Goal: Task Accomplishment & Management: Manage account settings

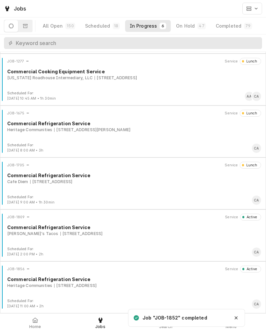
scroll to position [50, 0]
click at [170, 281] on div "Commercial Refrigeration Service" at bounding box center [134, 279] width 254 height 7
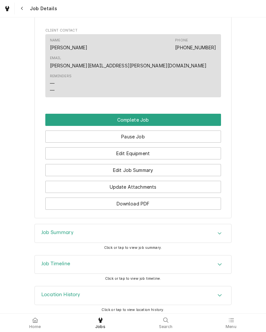
scroll to position [440, 0]
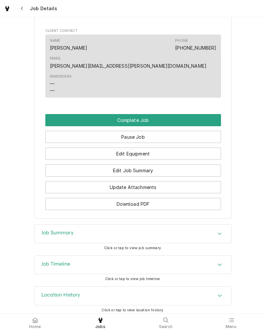
click at [179, 167] on button "Edit Job Summary" at bounding box center [133, 170] width 176 height 12
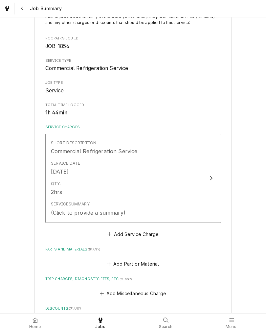
scroll to position [54, 0]
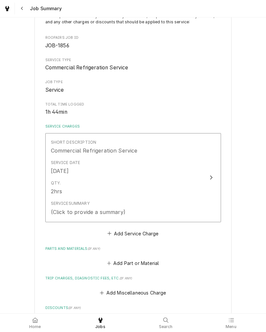
click at [186, 167] on div "Service Date [DATE]" at bounding box center [126, 167] width 151 height 20
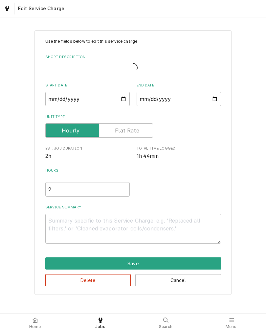
type textarea "x"
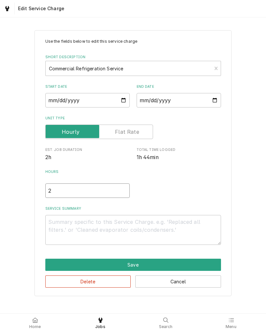
click at [84, 194] on input "2" at bounding box center [87, 190] width 84 height 14
type textarea "x"
type input "1"
type textarea "x"
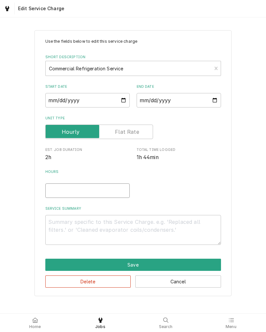
type input "1.7"
type textarea "x"
type input "1.75"
click at [153, 224] on textarea "Service Summary" at bounding box center [133, 230] width 176 height 30
type textarea "x"
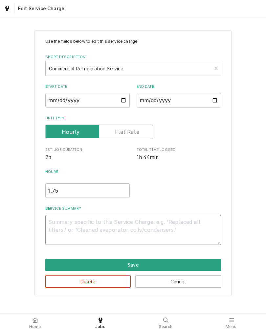
type textarea "C"
type textarea "x"
type textarea "Co"
type textarea "x"
type textarea "Coo"
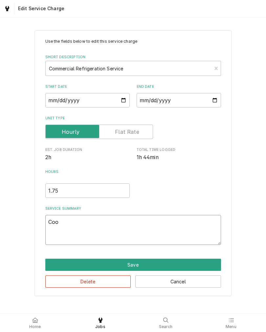
type textarea "x"
type textarea "Cool"
type textarea "x"
type textarea "Coole"
type textarea "x"
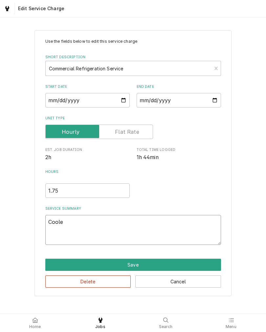
type textarea "Cooler"
type textarea "x"
type textarea "Cooler"
type textarea "x"
type textarea "Cooler r"
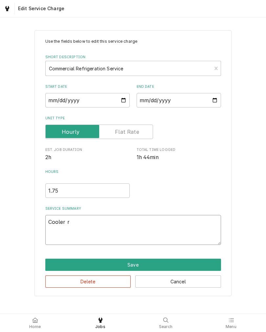
type textarea "x"
type textarea "Cooler ru"
type textarea "x"
type textarea "Cooler run"
type textarea "x"
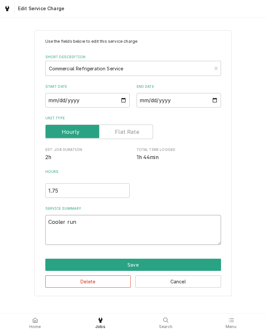
type textarea "Cooler runn"
type textarea "x"
type textarea "Cooler runni"
type textarea "x"
type textarea "Cooler runnin"
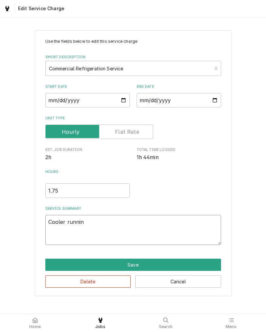
type textarea "x"
type textarea "Cooler running"
type textarea "x"
type textarea "Cooler running"
type textarea "x"
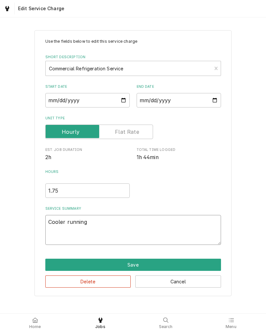
type textarea "Cooler running w"
type textarea "x"
type textarea "Cooler running wa"
type textarea "x"
type textarea "Cooler running war"
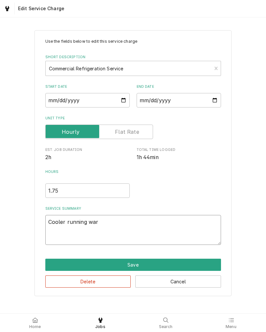
type textarea "x"
type textarea "Cooler running warm"
type textarea "x"
type textarea "Cooler running warm."
type textarea "x"
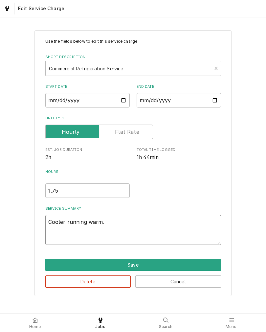
type textarea "Cooler running warm."
type textarea "x"
type textarea "Cooler running warm."
type textarea "x"
type textarea "Cooler running warm"
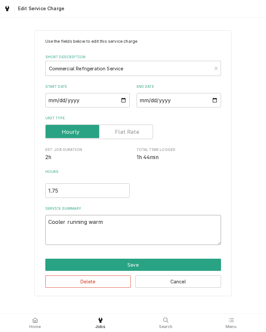
type textarea "x"
type textarea "Cooler running warm,"
type textarea "x"
type textarea "Cooler running warm,"
type textarea "x"
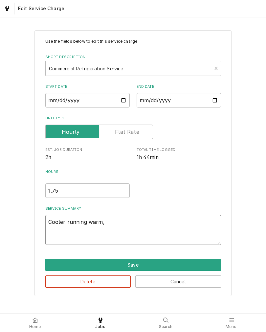
type textarea "Cooler running warm, c"
type textarea "x"
type textarea "Cooler running warm, co"
type textarea "x"
type textarea "Cooler running warm, con"
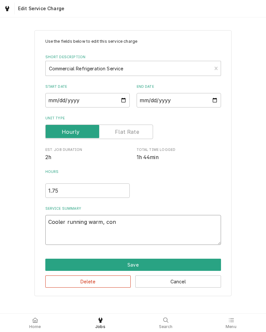
type textarea "x"
type textarea "Cooler running warm, cond"
type textarea "x"
type textarea "Cooler running warm, conde"
type textarea "x"
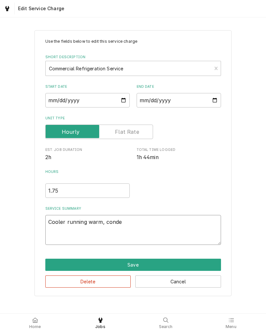
type textarea "Cooler running warm, conden"
type textarea "x"
type textarea "Cooler running warm, condens"
type textarea "x"
type textarea "Cooler running warm, condense"
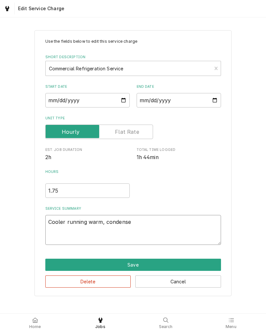
type textarea "x"
type textarea "Cooler running warm, condenser"
type textarea "x"
type textarea "Cooler running warm, condenser"
type textarea "x"
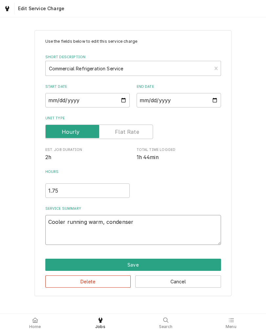
type textarea "Cooler running warm, condenser f"
type textarea "x"
type textarea "Cooler running warm, condenser fa"
type textarea "x"
type textarea "Cooler running warm, condenser fan"
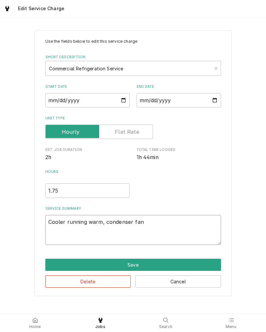
type textarea "x"
type textarea "Cooler running warm, condenser fan"
type textarea "x"
type textarea "Cooler running warm, condenser fan m"
type textarea "x"
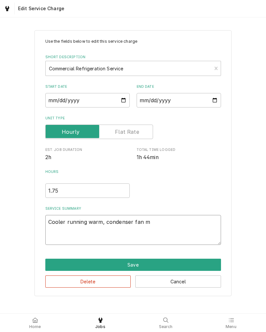
type textarea "Cooler running warm, condenser fan mo"
type textarea "x"
type textarea "Cooler running warm, condenser fan mot"
type textarea "x"
type textarea "Cooler running warm, condenser fan moto"
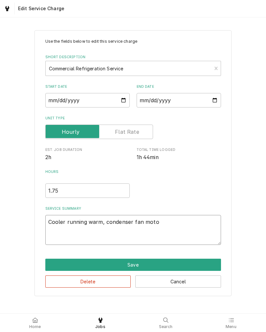
type textarea "x"
type textarea "Cooler running warm, condenser fan motor"
type textarea "x"
type textarea "Cooler running warm, condenser fan motor"
type textarea "x"
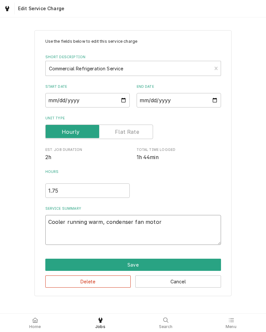
type textarea "Cooler running warm, condenser fan motor n"
type textarea "x"
type textarea "Cooler running warm, condenser fan motor no"
type textarea "x"
type textarea "Cooler running warm, condenser fan motor not"
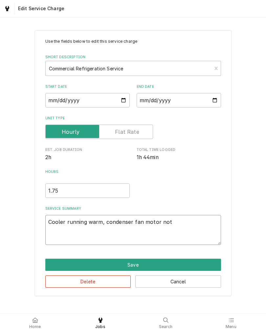
type textarea "x"
type textarea "Cooler running warm, condenser fan motor not"
type textarea "x"
type textarea "Cooler running warm, condenser fan motor not r"
type textarea "x"
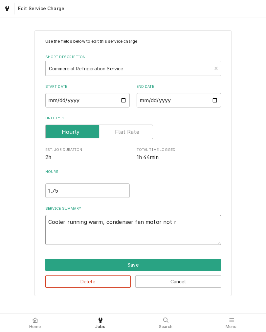
type textarea "Cooler running warm, condenser fan motor not ru"
type textarea "x"
type textarea "Cooler running warm, condenser fan motor not run"
type textarea "x"
type textarea "Cooler running warm, condenser fan motor not runn"
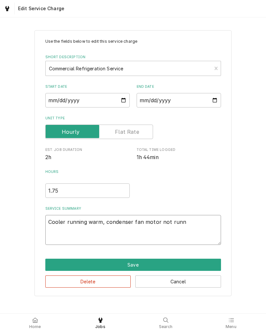
type textarea "x"
type textarea "Cooler running warm, condenser fan motor not runni"
type textarea "x"
type textarea "Cooler running warm, condenser fan motor not runnin"
type textarea "x"
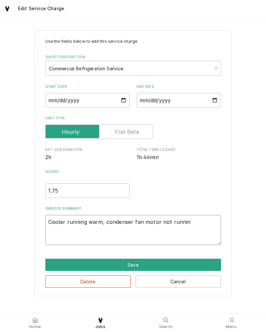
type textarea "Cooler running warm, condenser fan motor not running"
type textarea "x"
type textarea "Cooler running warm, condenser fan motor not running."
type textarea "x"
type textarea "Cooler running warm, condenser fan motor not running."
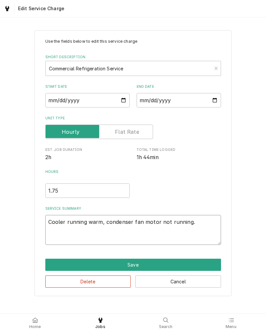
type textarea "x"
type textarea "Cooler running warm, condenser fan motor not running. U"
type textarea "x"
type textarea "Cooler running warm, condenser fan motor not running. Un"
type textarea "x"
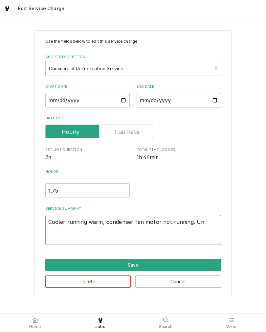
type textarea "Cooler running warm, condenser fan motor not running. Uni"
type textarea "x"
type textarea "Cooler running warm, condenser fan motor not running. Unit"
type textarea "x"
type textarea "Cooler running warm, condenser fan motor not running. Unit"
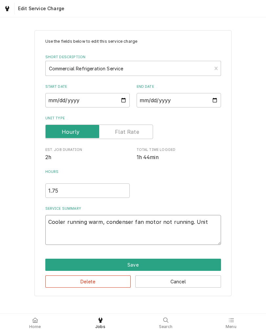
type textarea "x"
type textarea "Cooler running warm, condenser fan motor not running. Unit n"
type textarea "x"
type textarea "Cooler running warm, condenser fan motor not running. Unit no"
type textarea "x"
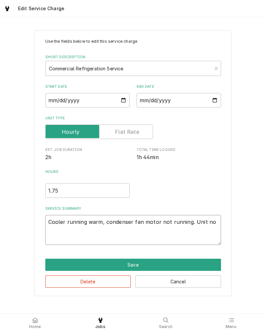
type textarea "Cooler running warm, condenser fan motor not running. Unit noy"
type textarea "x"
type textarea "Cooler running warm, condenser fan motor not running. Unit not"
type textarea "x"
type textarea "Cooler running warm, condenser fan motor not running. Unit not"
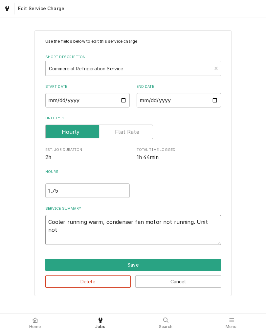
type textarea "x"
type textarea "Cooler running warm, condenser fan motor not running. Unit not b"
type textarea "x"
type textarea "Cooler running warm, condenser fan motor not running. Unit not bi"
type textarea "x"
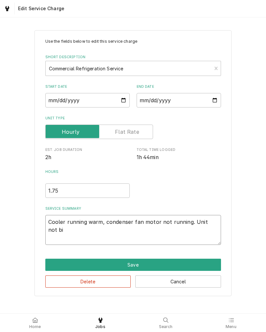
type textarea "Cooler running warm, condenser fan motor not running. Unit not b"
type textarea "x"
type textarea "Cooler running warm, condenser fan motor not running. Unit not bu"
type textarea "x"
type textarea "Cooler running warm, condenser fan motor not running. Unit not bui"
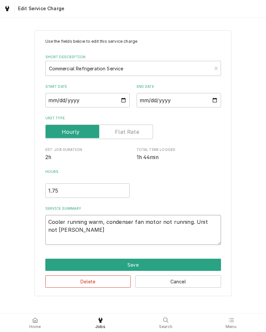
type textarea "x"
type textarea "Cooler running warm, condenser fan motor not running. Unit not buil"
type textarea "x"
type textarea "Cooler running warm, condenser fan motor not running. Unit not build"
type textarea "x"
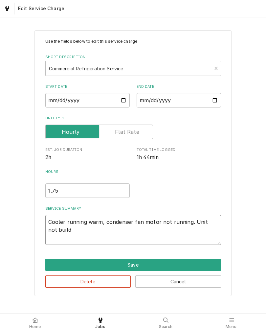
type textarea "Cooler running warm, condenser fan motor not running. Unit not buildi"
type textarea "x"
type textarea "Cooler running warm, condenser fan motor not running. Unit not buildin"
type textarea "x"
type textarea "Cooler running warm, condenser fan motor not running. Unit not building"
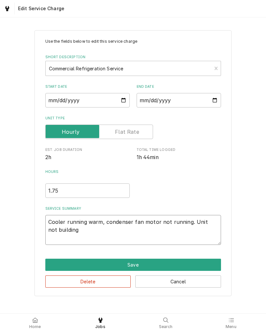
type textarea "x"
type textarea "Cooler running warm, condenser fan motor not running. Unit not building"
type textarea "x"
type textarea "Cooler running warm, condenser fan motor not running. Unit not building e"
type textarea "x"
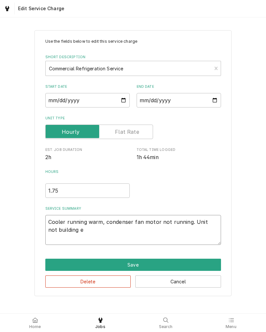
type textarea "Cooler running warm, condenser fan motor not running. Unit not building en"
type textarea "x"
type textarea "Cooler running warm, condenser fan motor not running. Unit not building eno"
type textarea "x"
type textarea "Cooler running warm, condenser fan motor not running. Unit not building enou"
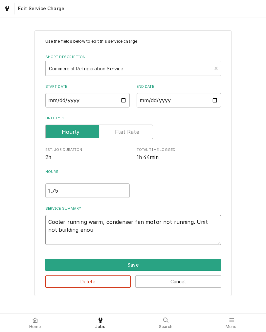
type textarea "x"
type textarea "Cooler running warm, condenser fan motor not running. Unit not building enoug"
type textarea "x"
type textarea "Cooler running warm, condenser fan motor not running. Unit not building enough"
type textarea "x"
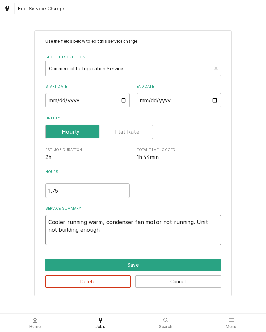
type textarea "Cooler running warm, condenser fan motor not running. Unit not building enough"
type textarea "x"
type textarea "Cooler running warm, condenser fan motor not running. Unit not building enough h"
type textarea "x"
type textarea "Cooler running warm, condenser fan motor not running. Unit not building enough …"
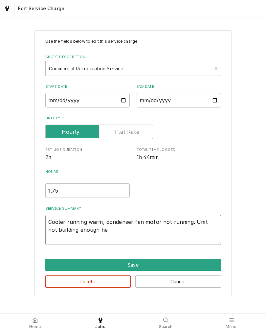
type textarea "x"
type textarea "Cooler running warm, condenser fan motor not running. Unit not building enough …"
type textarea "x"
type textarea "Cooler running warm, condenser fan motor not running. Unit not building enough …"
type textarea "x"
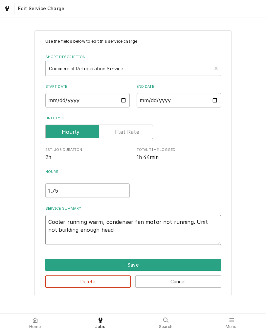
type textarea "Cooler running warm, condenser fan motor not running. Unit not building enough …"
type textarea "x"
type textarea "Cooler running warm, condenser fan motor not running. Unit not building enough …"
type textarea "x"
type textarea "Cooler running warm, condenser fan motor not running. Unit not building enough …"
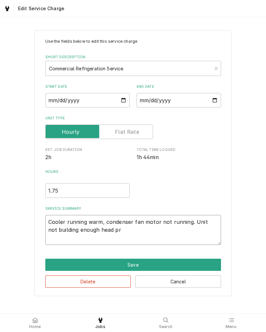
type textarea "x"
type textarea "Cooler running warm, condenser fan motor not running. Unit not building enough …"
type textarea "x"
type textarea "Cooler running warm, condenser fan motor not running. Unit not building enough …"
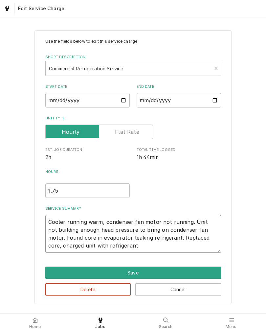
click at [201, 239] on textarea "Cooler running warm, condenser fan motor not running. Unit not building enough …" at bounding box center [133, 234] width 176 height 38
click at [191, 251] on textarea "Cooler running warm, condenser fan motor not running. Unit not building enough …" at bounding box center [133, 234] width 176 height 38
click at [147, 249] on textarea "Cooler running warm, condenser fan motor not running. Unit not building enough …" at bounding box center [133, 234] width 176 height 38
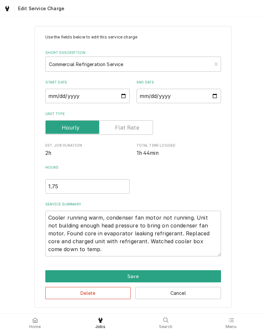
click at [209, 273] on button "Save" at bounding box center [133, 276] width 176 height 12
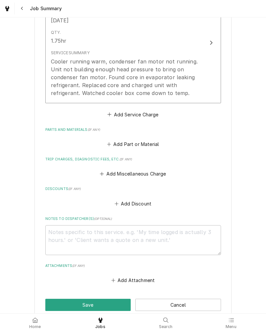
scroll to position [205, 0]
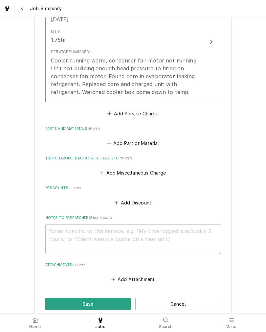
click at [153, 177] on button "Add Miscellaneous Charge" at bounding box center [133, 172] width 68 height 9
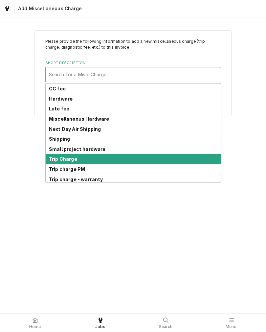
click at [90, 161] on div "Trip Charge" at bounding box center [133, 159] width 175 height 10
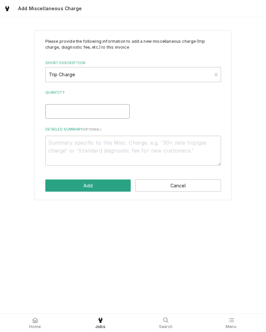
click at [103, 107] on input "Quantity" at bounding box center [87, 111] width 84 height 14
click at [102, 186] on button "Add" at bounding box center [88, 185] width 86 height 12
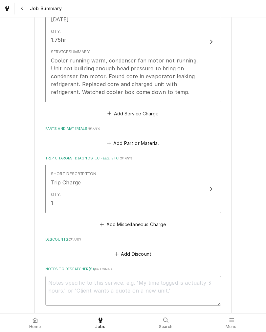
click at [149, 137] on div "Add Part or Material" at bounding box center [133, 141] width 176 height 13
click at [137, 144] on button "Add Part or Material" at bounding box center [133, 143] width 54 height 9
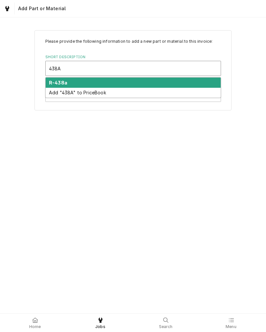
click at [96, 83] on div "R-438a" at bounding box center [133, 83] width 175 height 10
click at [96, 83] on div "M099" at bounding box center [133, 83] width 175 height 10
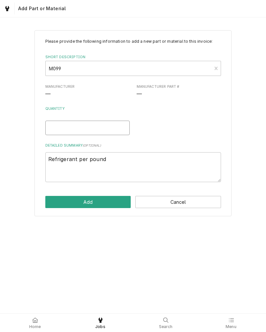
click at [106, 129] on input "Quantity" at bounding box center [87, 128] width 84 height 14
click at [113, 247] on div "Please provide the following information to add a new part or material to this …" at bounding box center [133, 165] width 266 height 296
click at [106, 194] on div "Please provide the following information to add a new part or material to this …" at bounding box center [132, 123] width 197 height 186
click at [104, 204] on button "Add" at bounding box center [88, 202] width 86 height 12
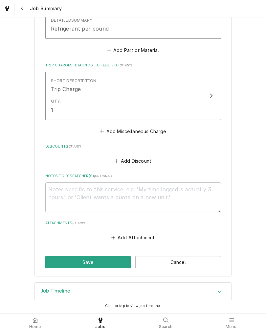
scroll to position [393, 0]
click at [162, 198] on textarea "Notes to Dispatcher(s) ( optional )" at bounding box center [133, 197] width 176 height 30
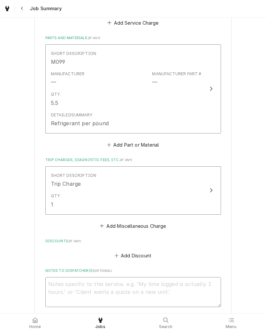
scroll to position [295, 0]
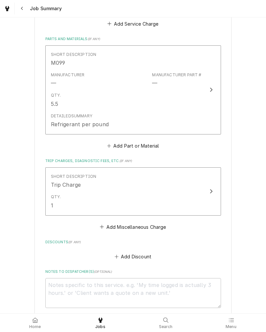
click at [193, 119] on div "Detailed Summary Refrigerant per pound" at bounding box center [126, 120] width 151 height 20
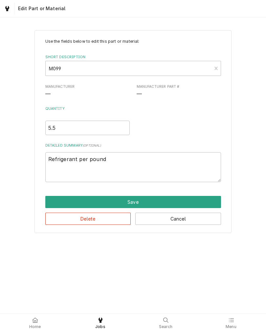
click at [118, 221] on button "Delete" at bounding box center [88, 219] width 86 height 12
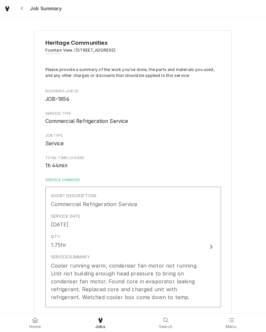
scroll to position [295, 0]
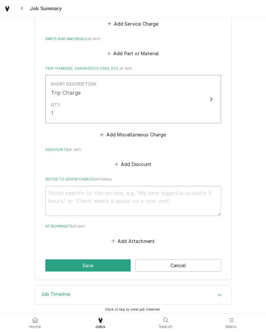
click at [146, 52] on button "Add Part or Material" at bounding box center [133, 53] width 54 height 9
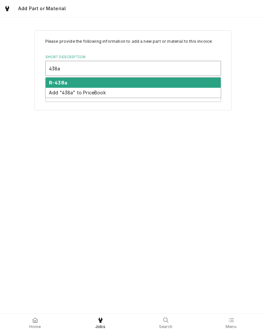
click at [121, 83] on div "R-438a" at bounding box center [133, 83] width 175 height 10
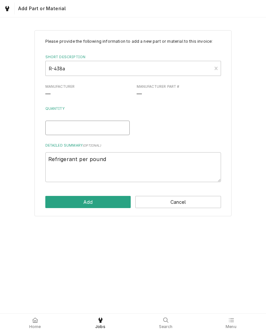
click at [111, 128] on input "Quantity" at bounding box center [87, 128] width 84 height 14
click at [110, 202] on button "Add" at bounding box center [88, 202] width 86 height 12
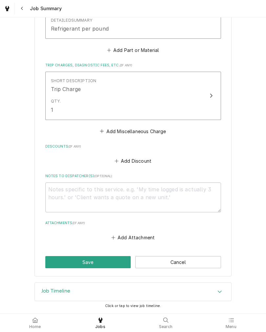
scroll to position [393, 0]
click at [106, 257] on button "Save" at bounding box center [88, 262] width 86 height 12
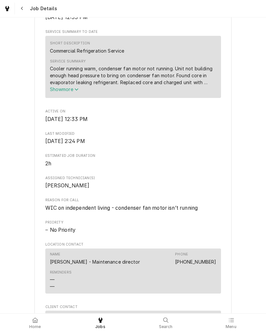
scroll to position [243, 0]
click at [74, 92] on span "Show more" at bounding box center [64, 89] width 29 height 6
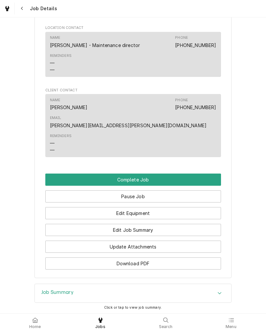
scroll to position [476, 0]
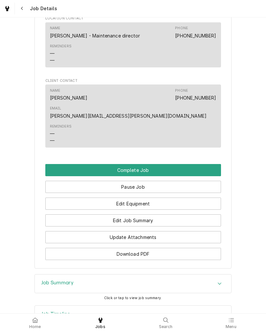
click at [189, 164] on button "Complete Job" at bounding box center [133, 170] width 176 height 12
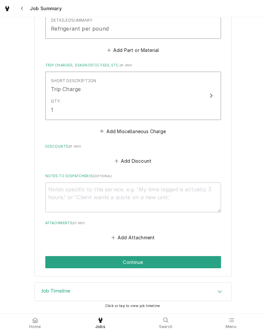
scroll to position [393, 0]
click at [92, 267] on button "Continue" at bounding box center [133, 262] width 176 height 12
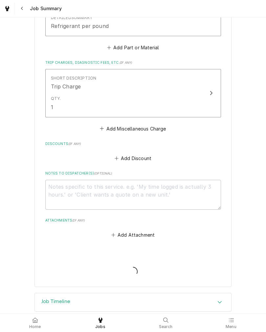
type textarea "x"
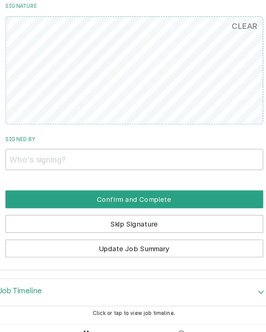
scroll to position [376, 0]
click at [45, 194] on input "Signed By" at bounding box center [133, 201] width 176 height 14
type input "[PERSON_NAME]"
click at [45, 222] on button "Confirm and Complete" at bounding box center [133, 228] width 176 height 12
